Goal: Task Accomplishment & Management: Manage account settings

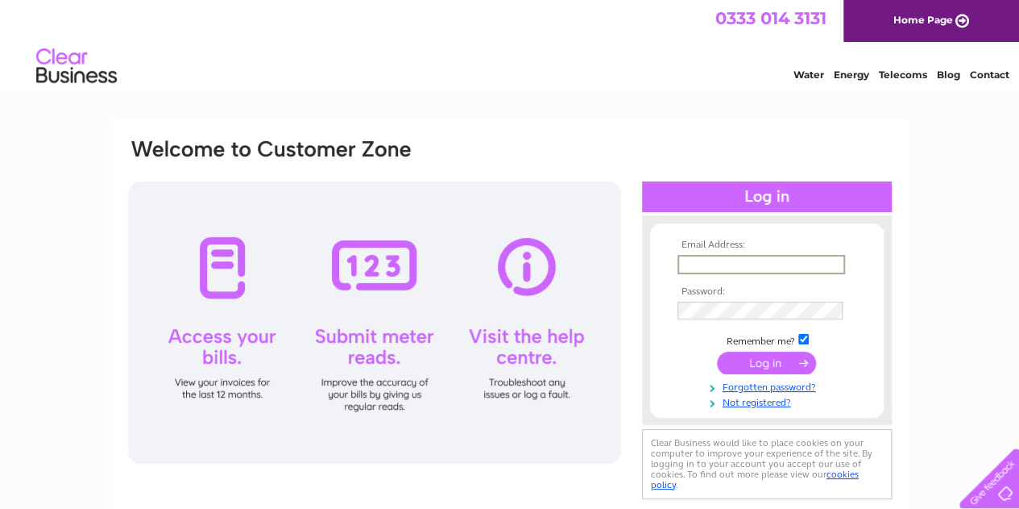
click at [702, 264] on input "text" at bounding box center [762, 264] width 168 height 19
type input "info@trinitychurchsutton.org"
click at [778, 367] on input "submit" at bounding box center [766, 361] width 99 height 23
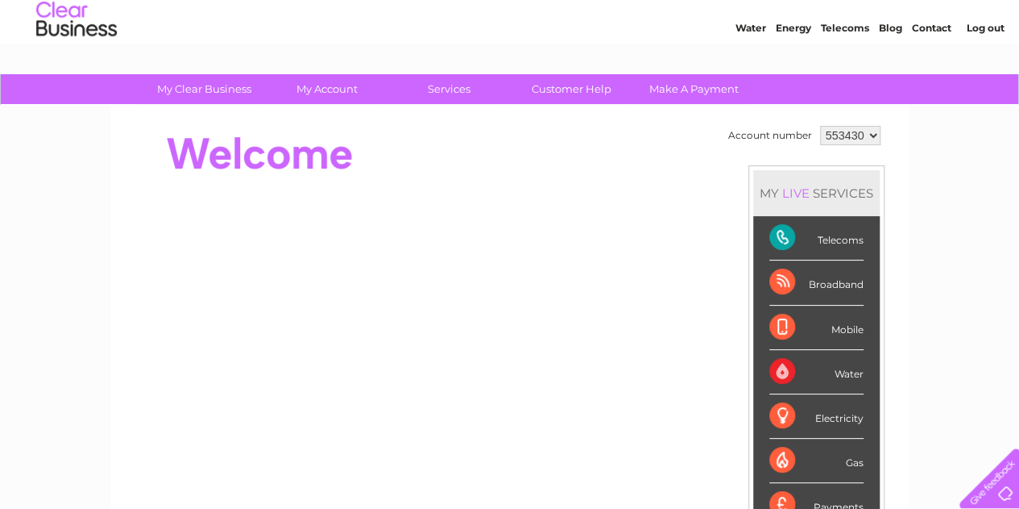
scroll to position [40, 0]
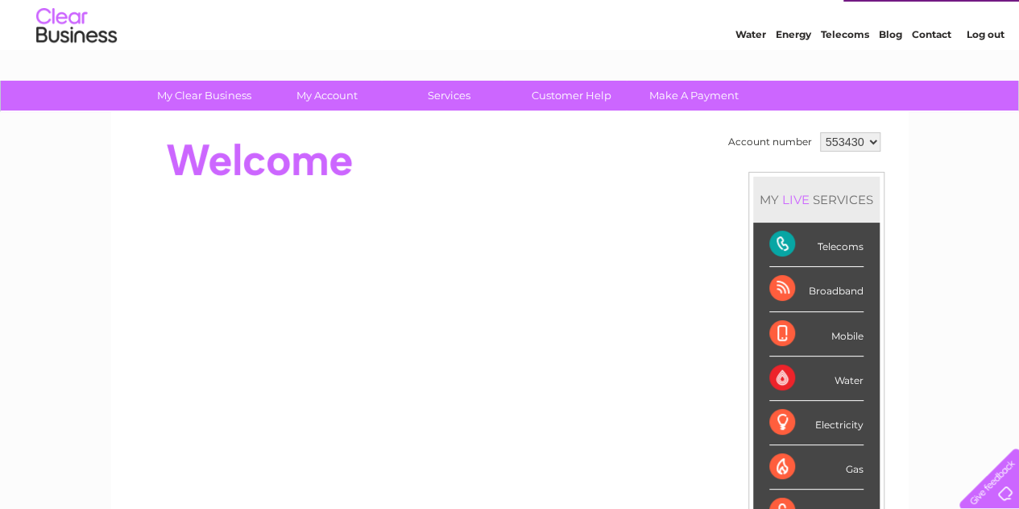
click at [838, 242] on div "Telecoms" at bounding box center [817, 244] width 94 height 44
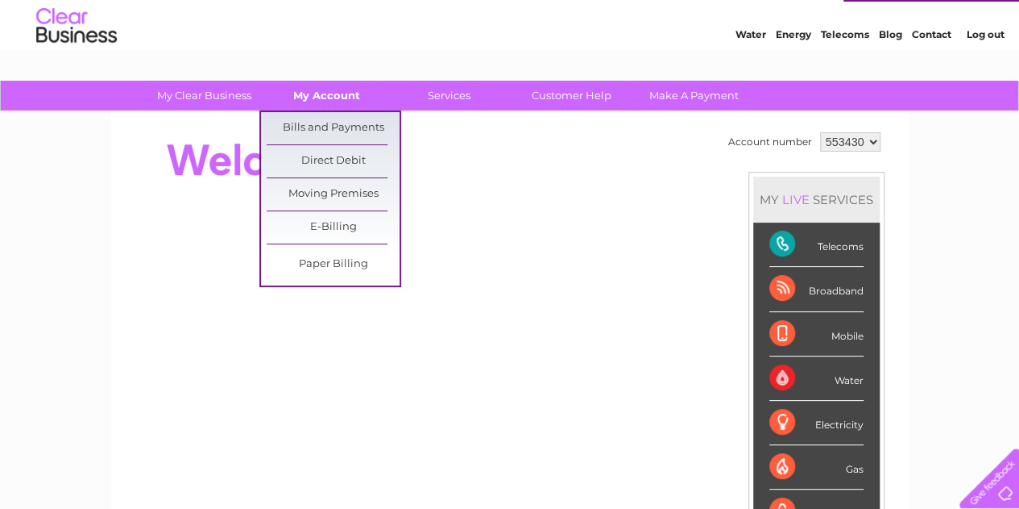
click at [316, 94] on link "My Account" at bounding box center [326, 96] width 133 height 30
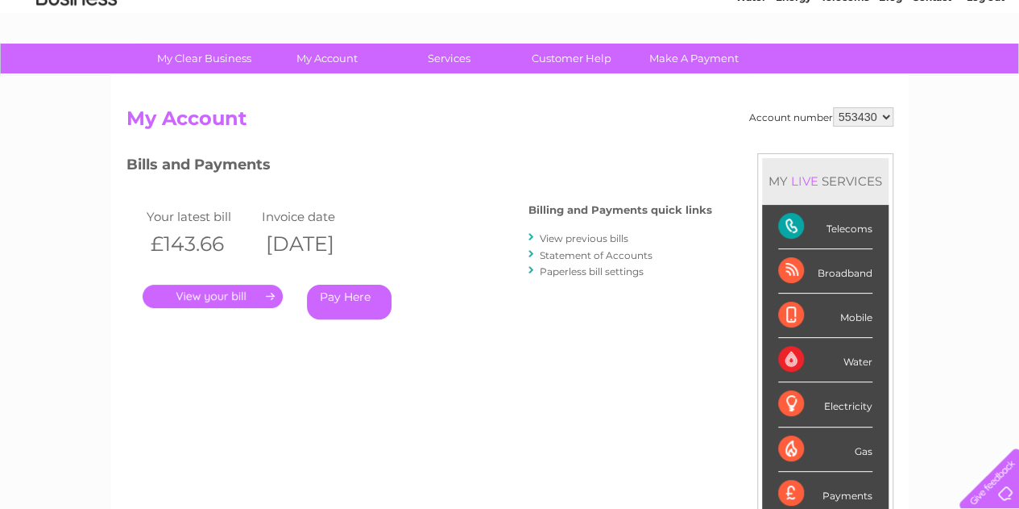
scroll to position [70, 0]
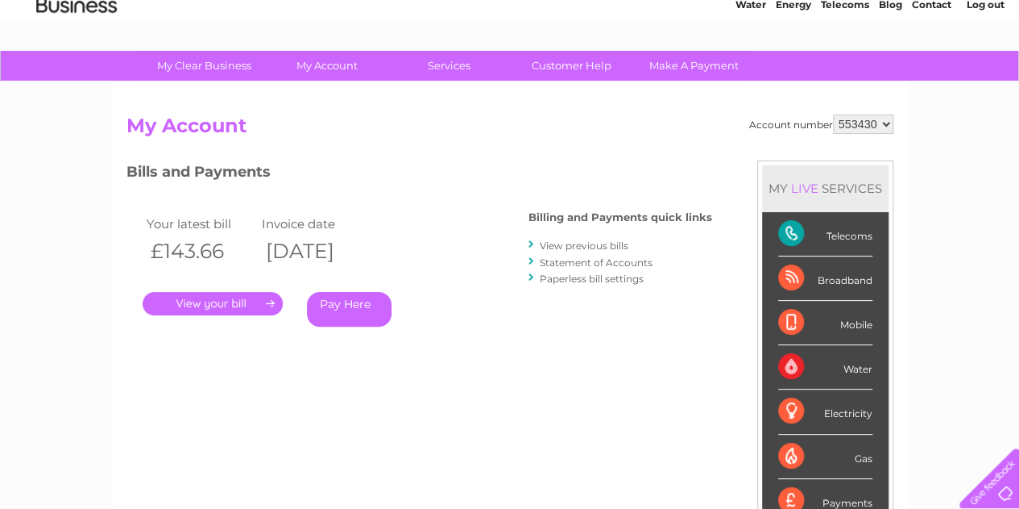
click at [201, 301] on link "." at bounding box center [213, 303] width 140 height 23
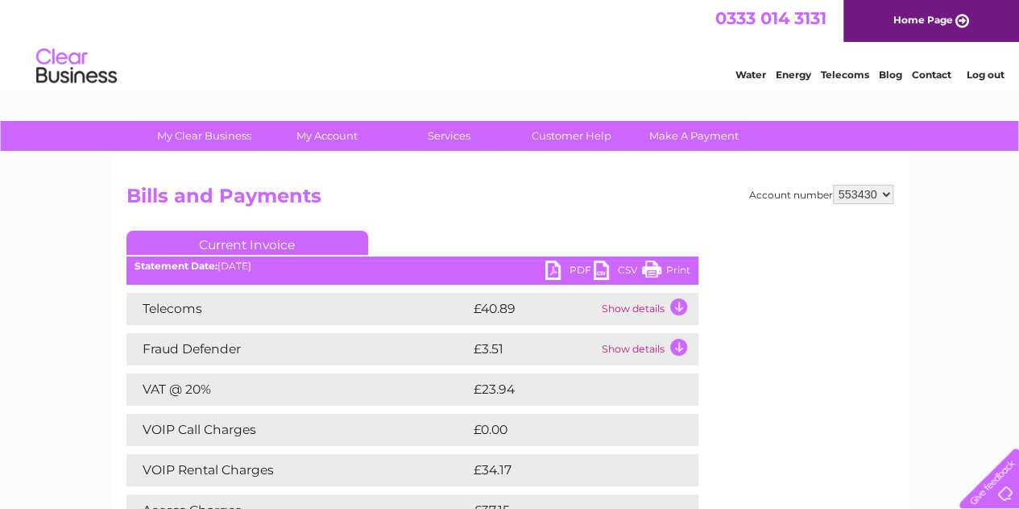
click at [574, 268] on link "PDF" at bounding box center [570, 271] width 48 height 23
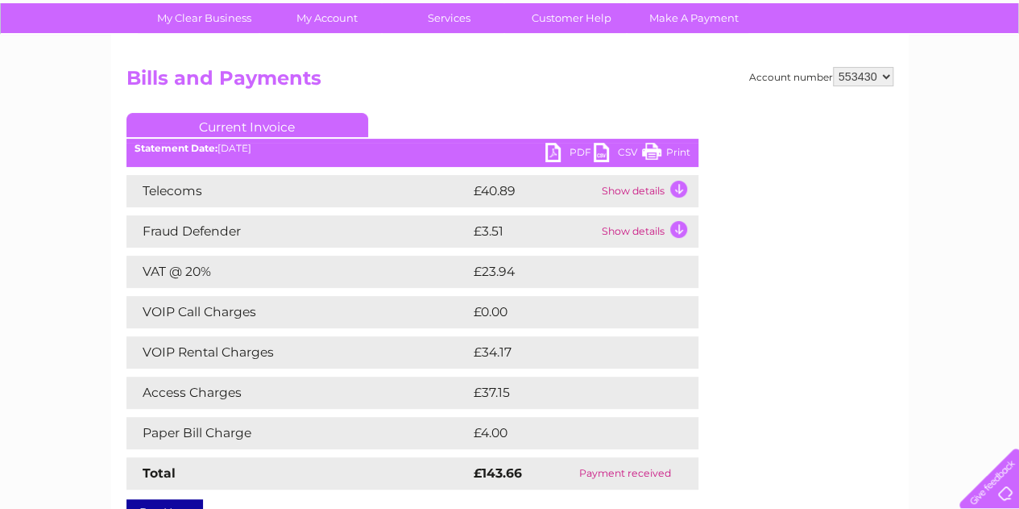
scroll to position [115, 0]
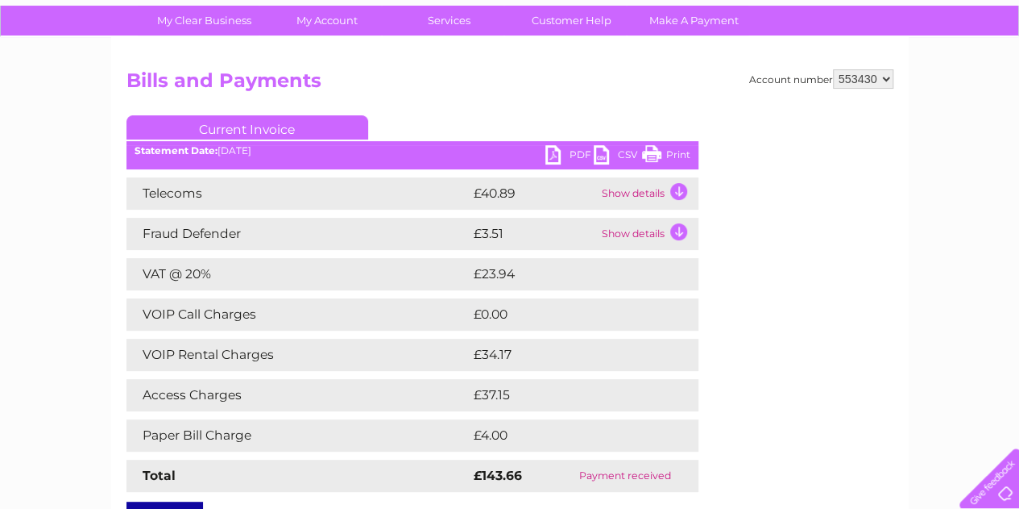
click at [588, 151] on link "PDF" at bounding box center [570, 156] width 48 height 23
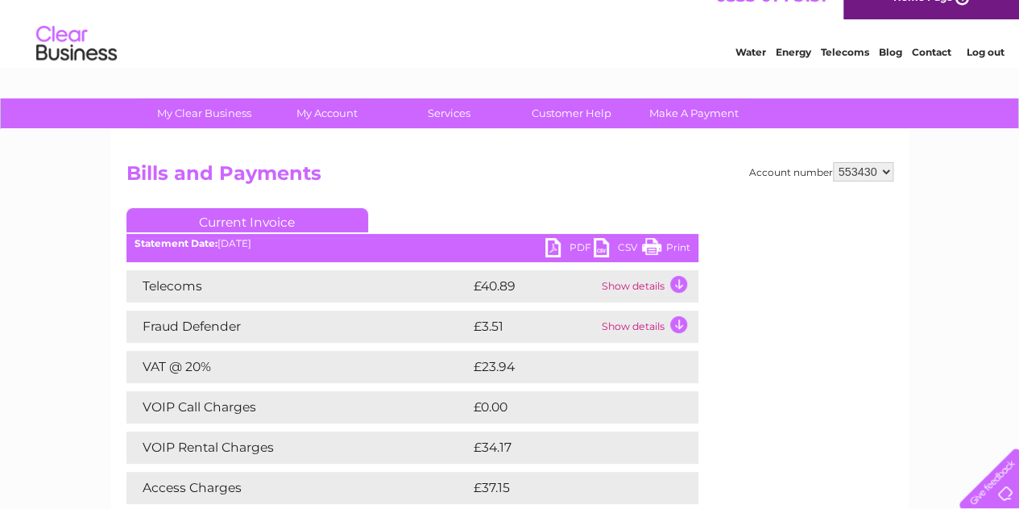
scroll to position [0, 0]
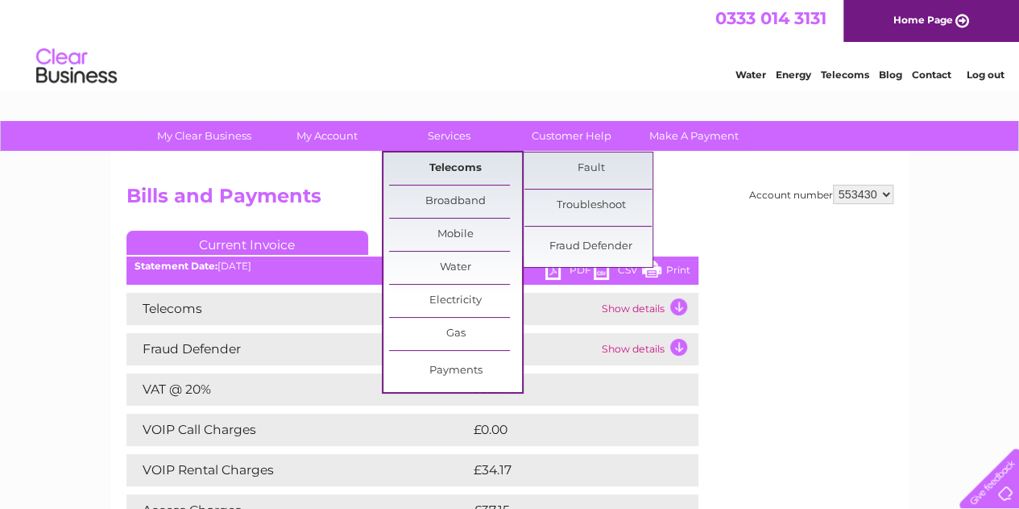
click at [458, 164] on link "Telecoms" at bounding box center [455, 168] width 133 height 32
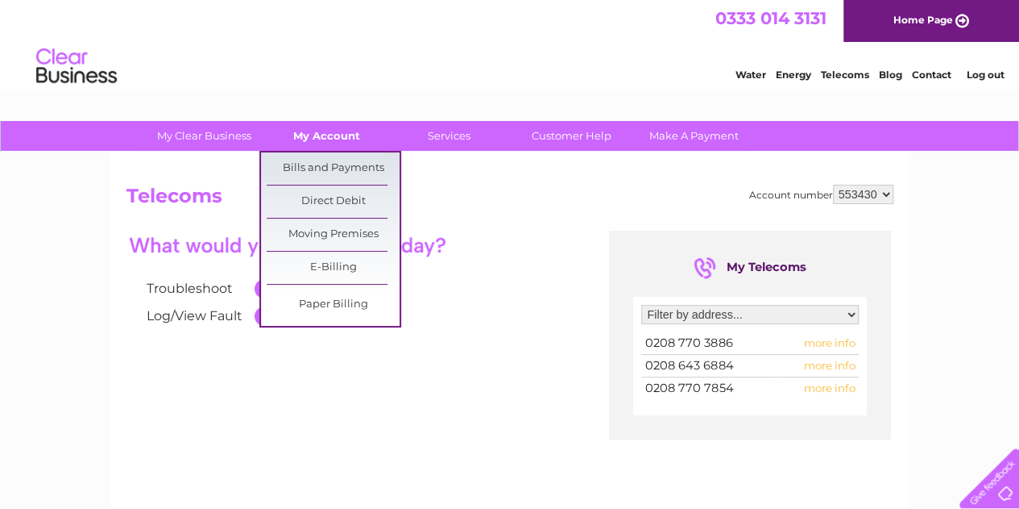
click at [342, 127] on link "My Account" at bounding box center [326, 136] width 133 height 30
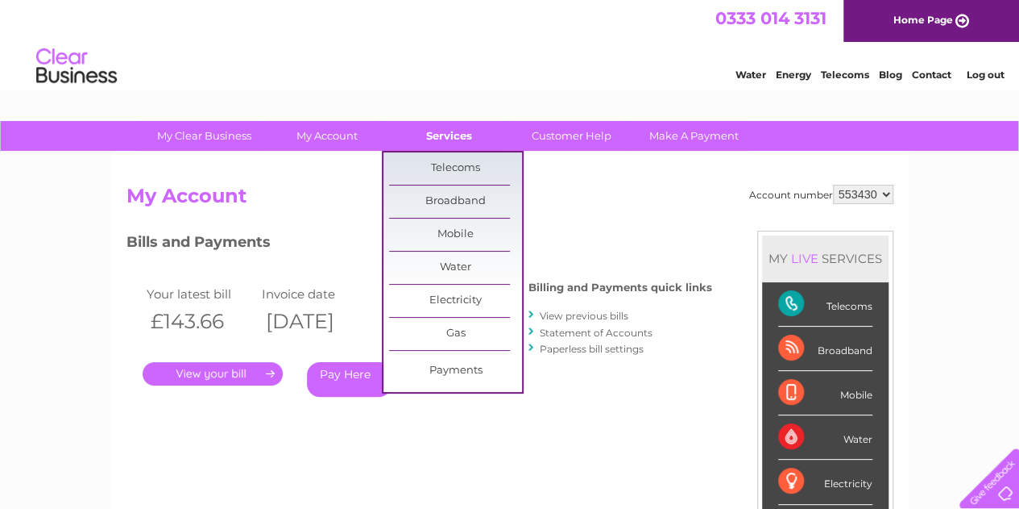
click at [458, 135] on link "Services" at bounding box center [449, 136] width 133 height 30
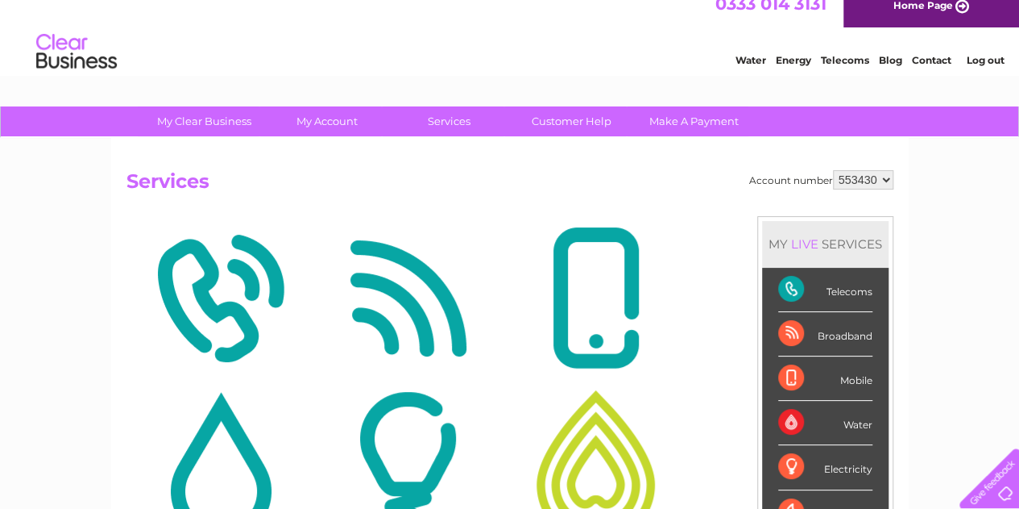
scroll to position [14, 0]
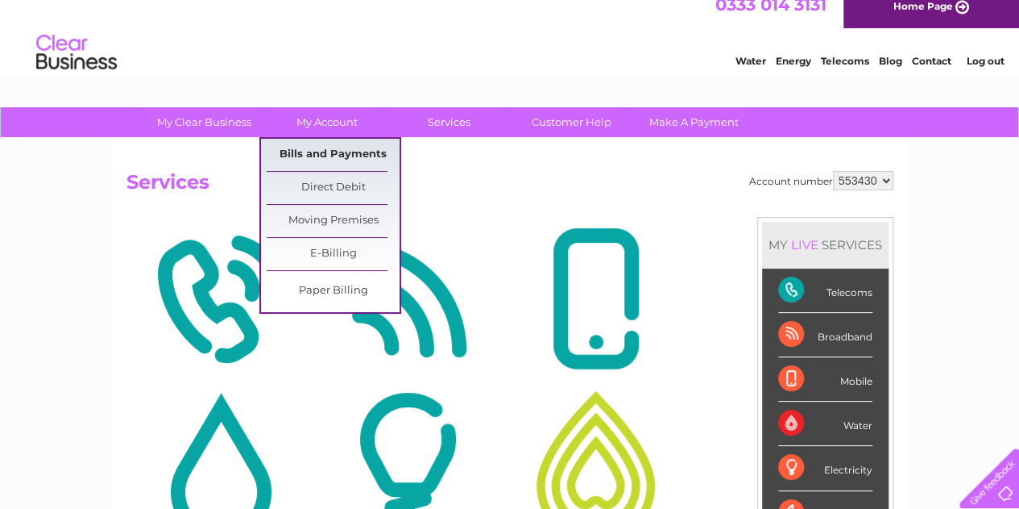
click at [326, 149] on link "Bills and Payments" at bounding box center [333, 155] width 133 height 32
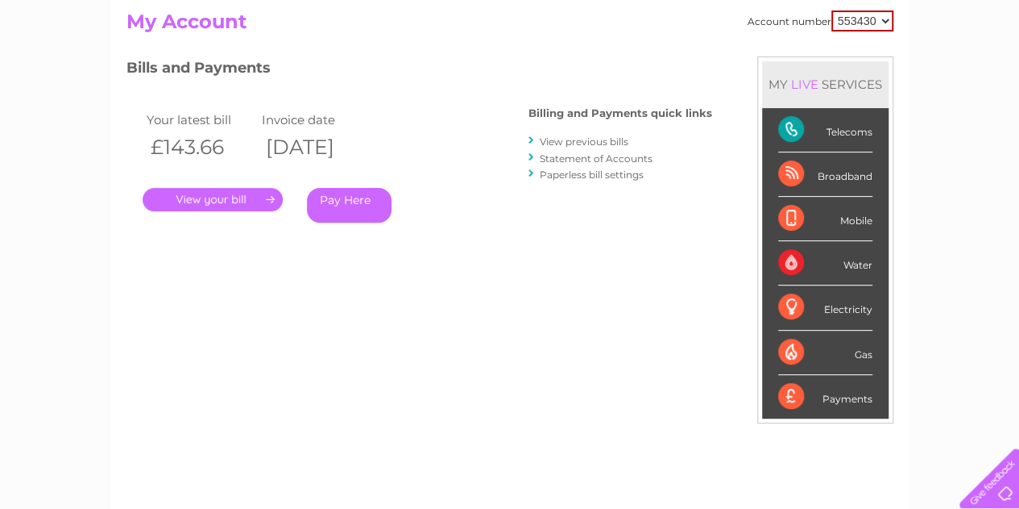
scroll to position [176, 0]
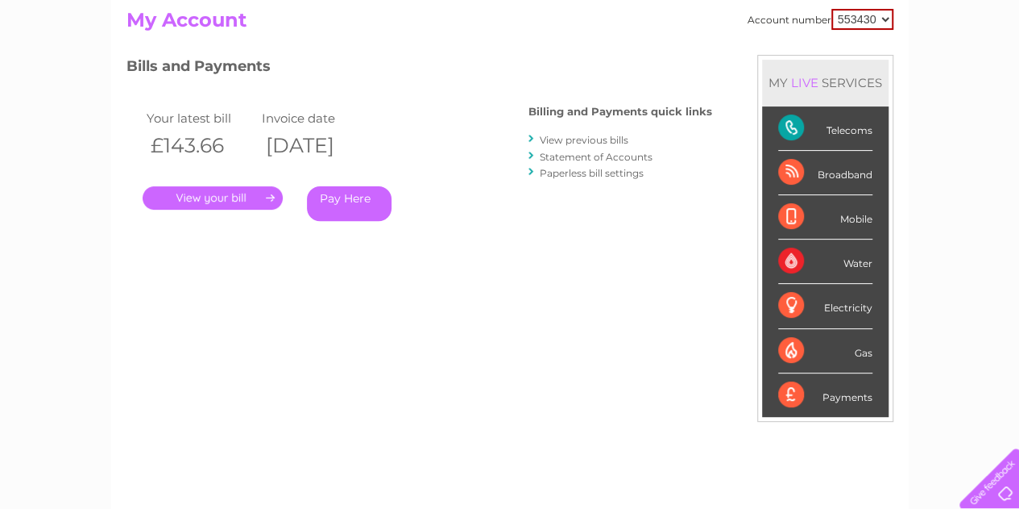
click at [229, 195] on link "." at bounding box center [213, 197] width 140 height 23
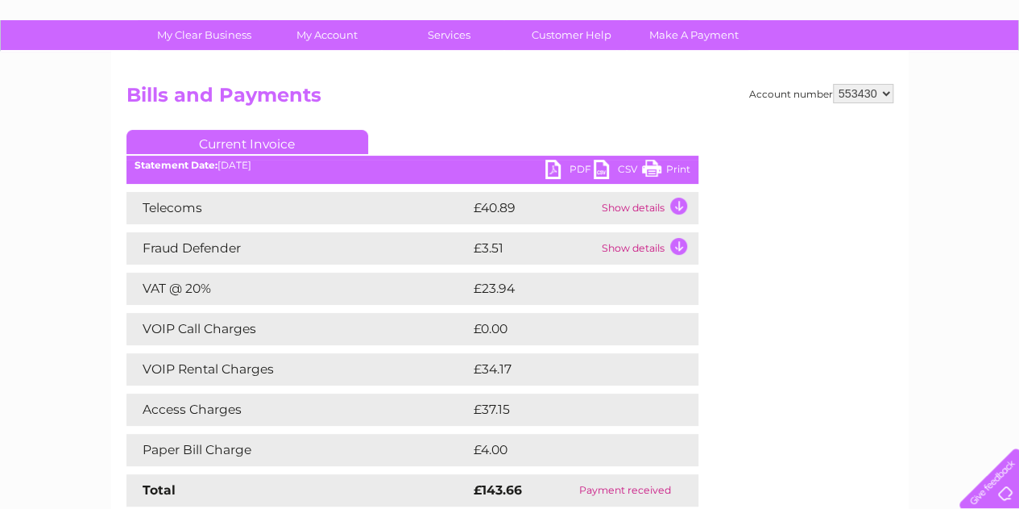
scroll to position [103, 0]
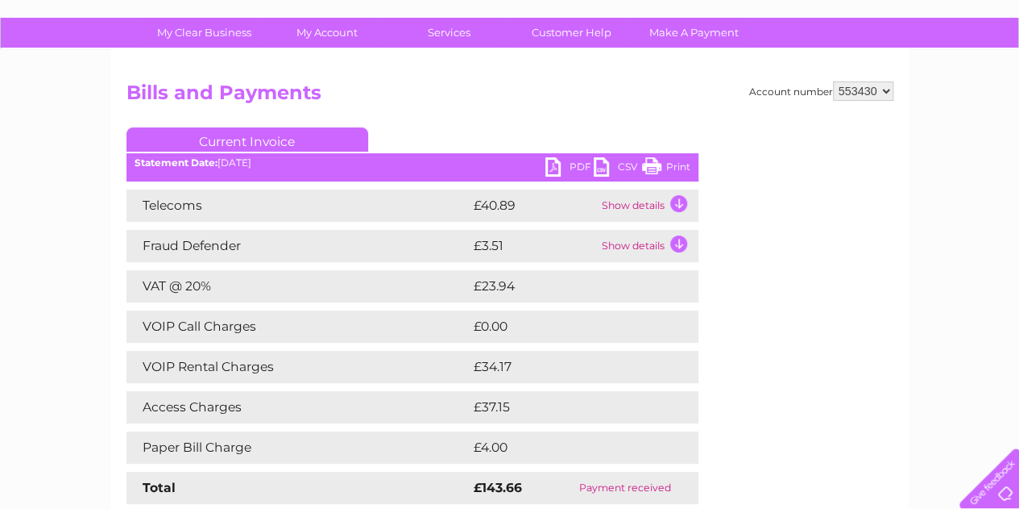
click at [645, 209] on td "Show details" at bounding box center [648, 205] width 101 height 32
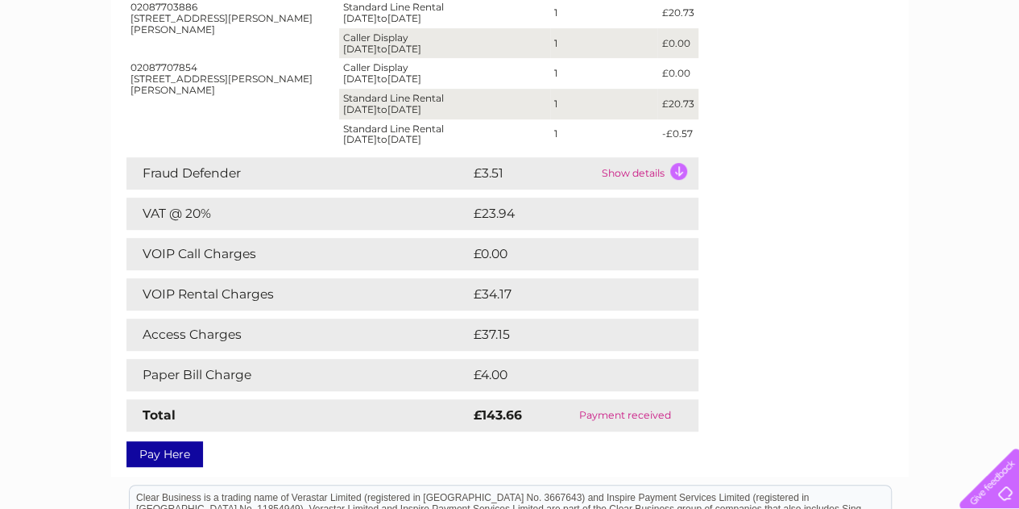
scroll to position [349, 0]
click at [488, 294] on td "£34.17" at bounding box center [567, 293] width 195 height 32
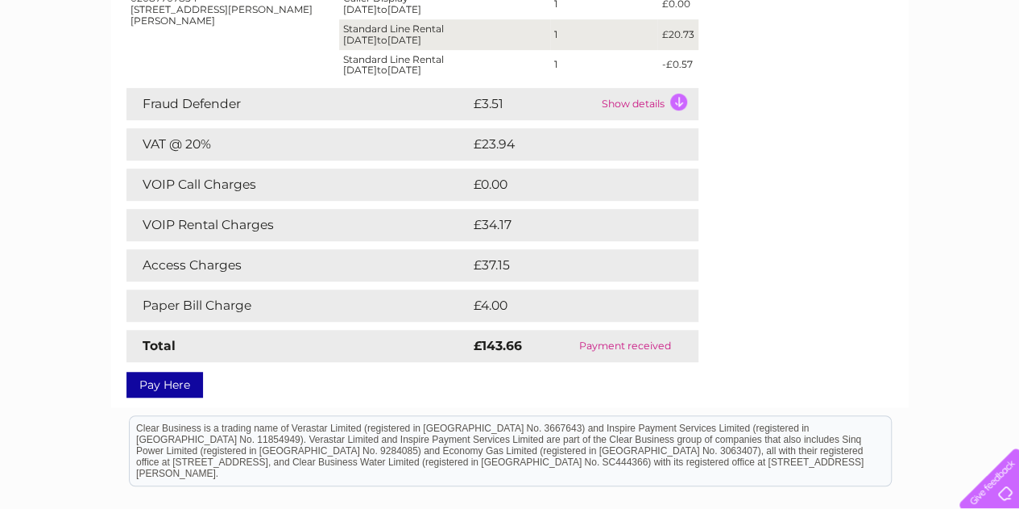
scroll to position [411, 0]
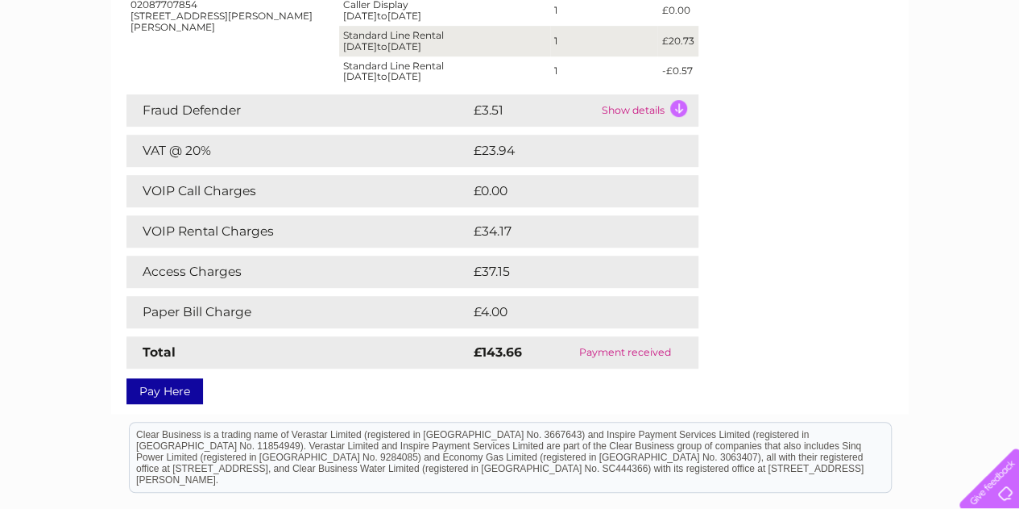
click at [635, 107] on td "Show details" at bounding box center [648, 110] width 101 height 32
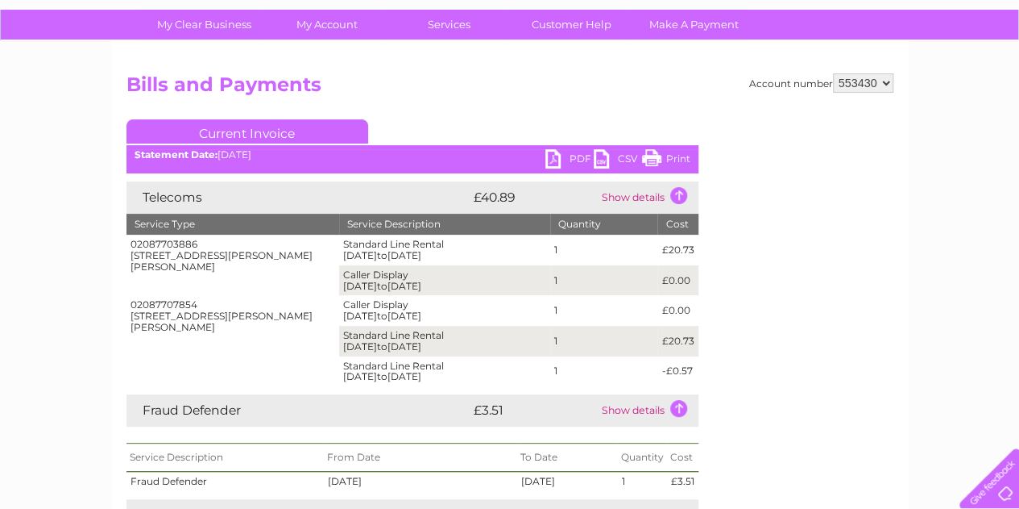
scroll to position [110, 0]
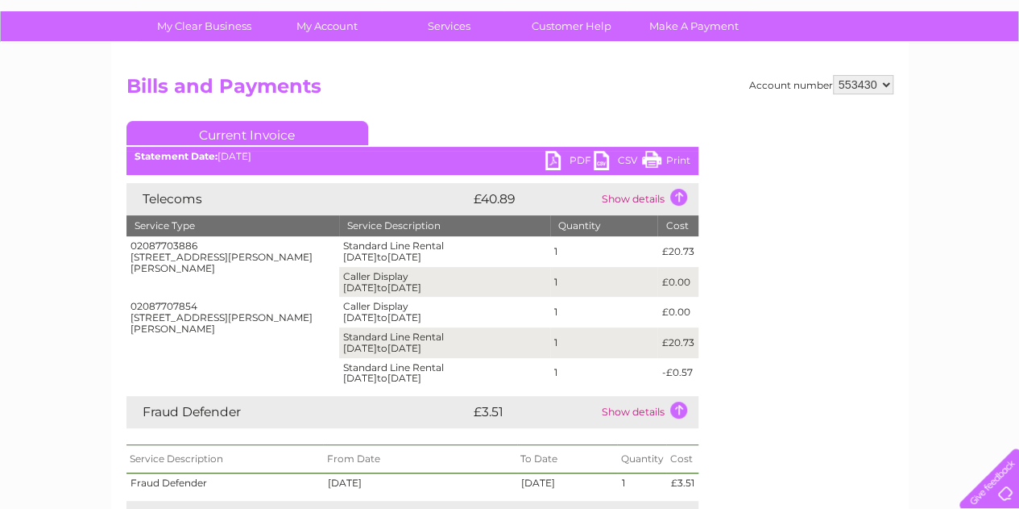
click at [627, 194] on td "Show details" at bounding box center [648, 199] width 101 height 32
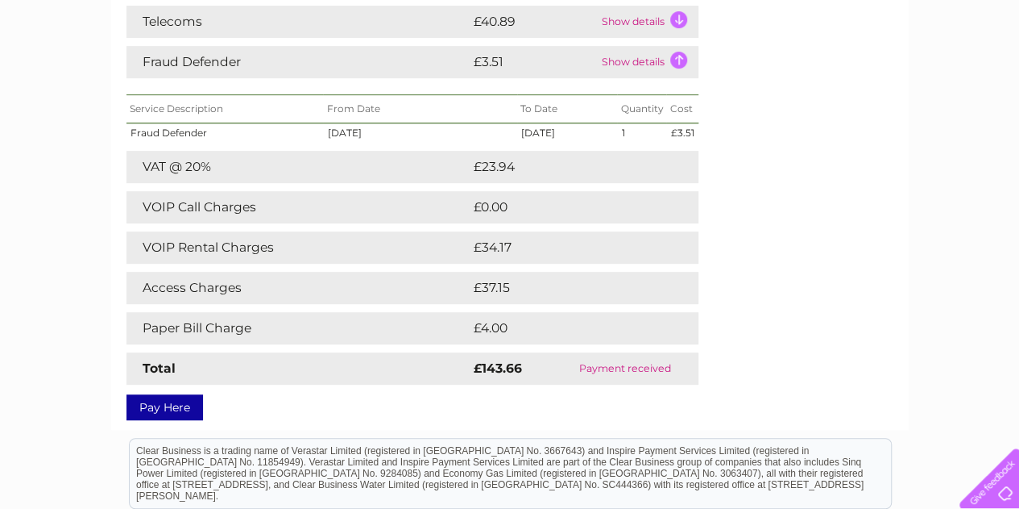
scroll to position [282, 0]
